Goal: Task Accomplishment & Management: Manage account settings

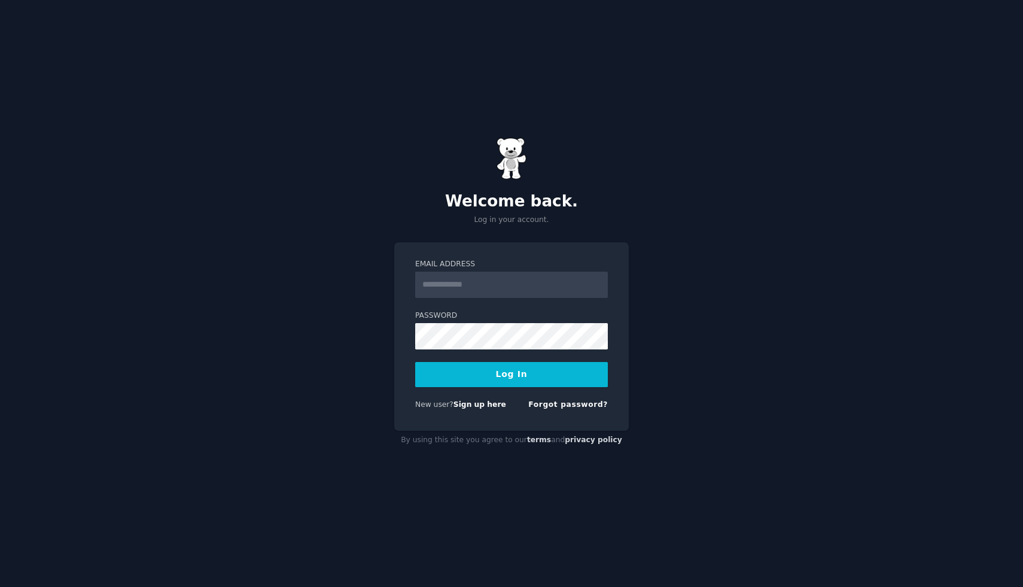
click at [467, 292] on input "Email Address" at bounding box center [511, 285] width 193 height 26
type input "**********"
click at [504, 371] on button "Log In" at bounding box center [511, 374] width 193 height 25
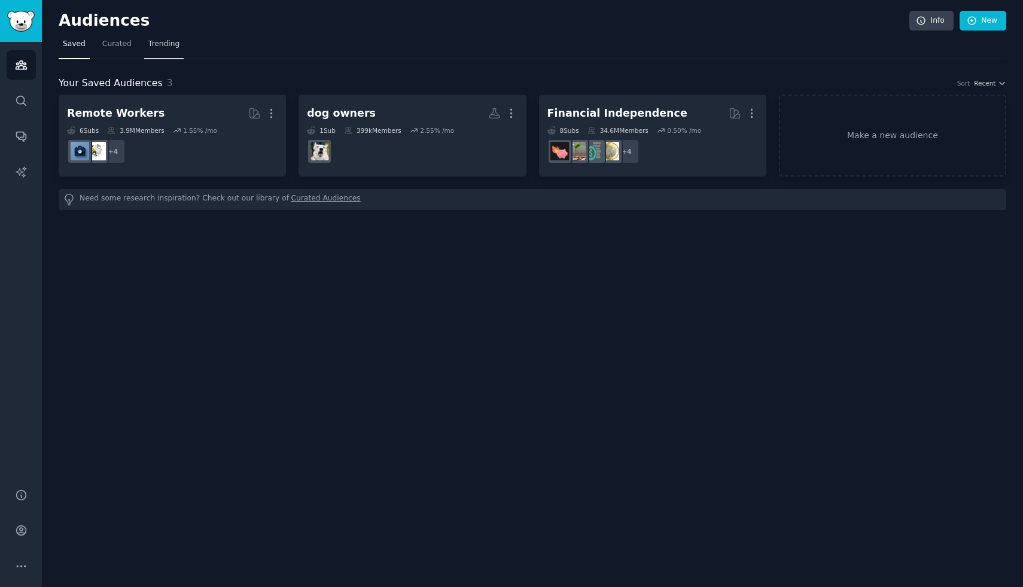
click at [165, 49] on span "Trending" at bounding box center [163, 44] width 31 height 11
